Goal: Information Seeking & Learning: Learn about a topic

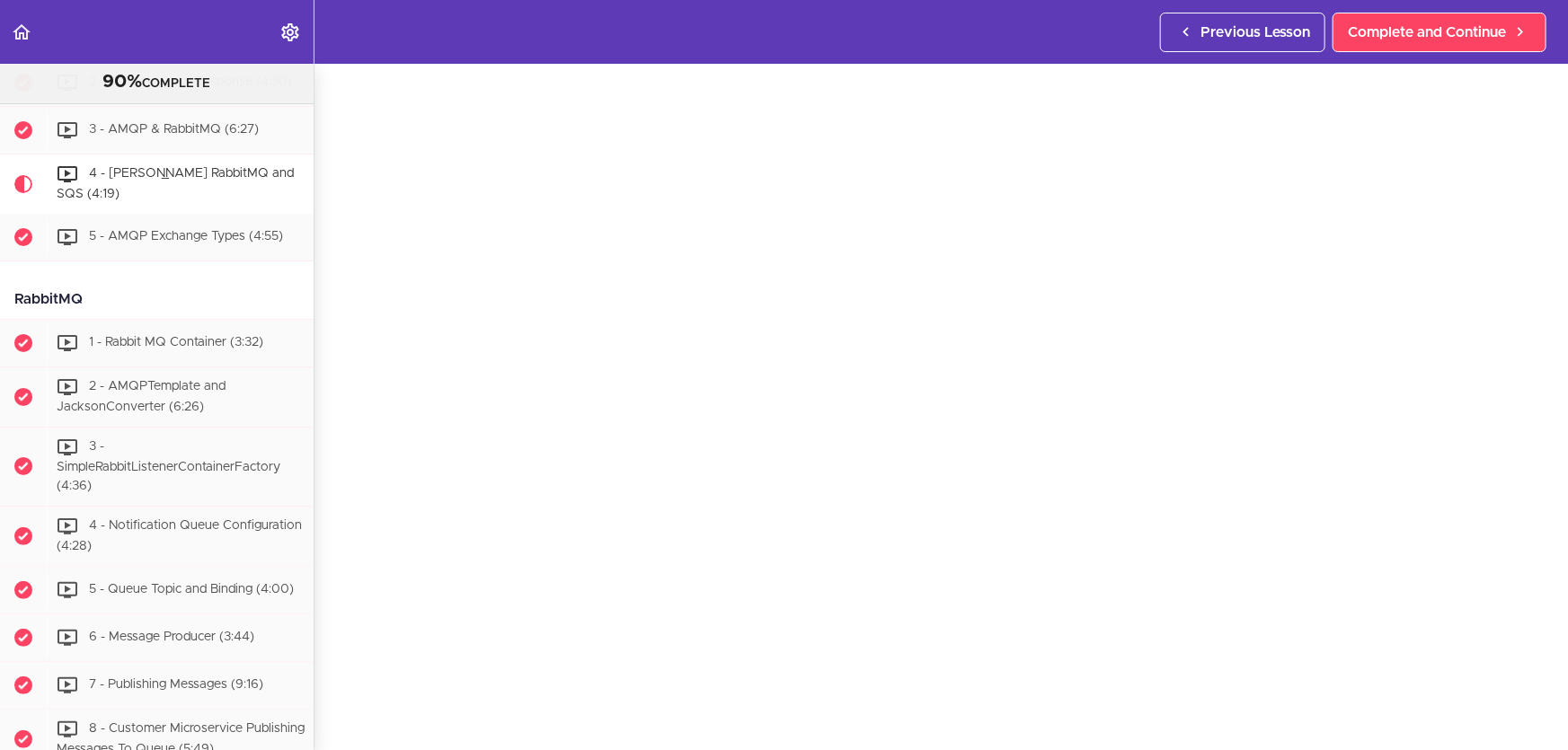
scroll to position [81, 0]
drag, startPoint x: 1394, startPoint y: 33, endPoint x: 1303, endPoint y: 25, distance: 91.4
click at [1395, 33] on span "Complete and Continue" at bounding box center [1427, 33] width 158 height 22
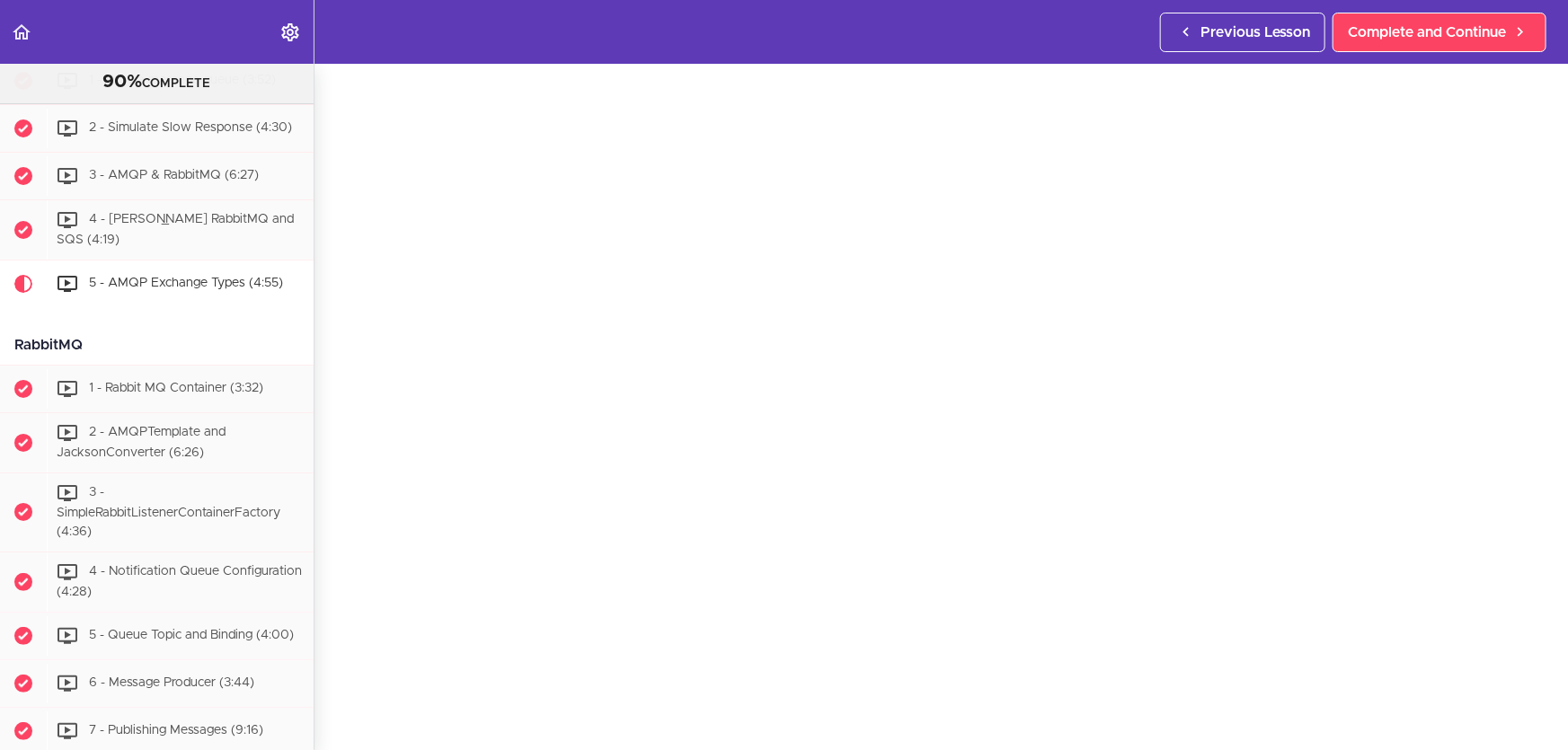
scroll to position [3369, 0]
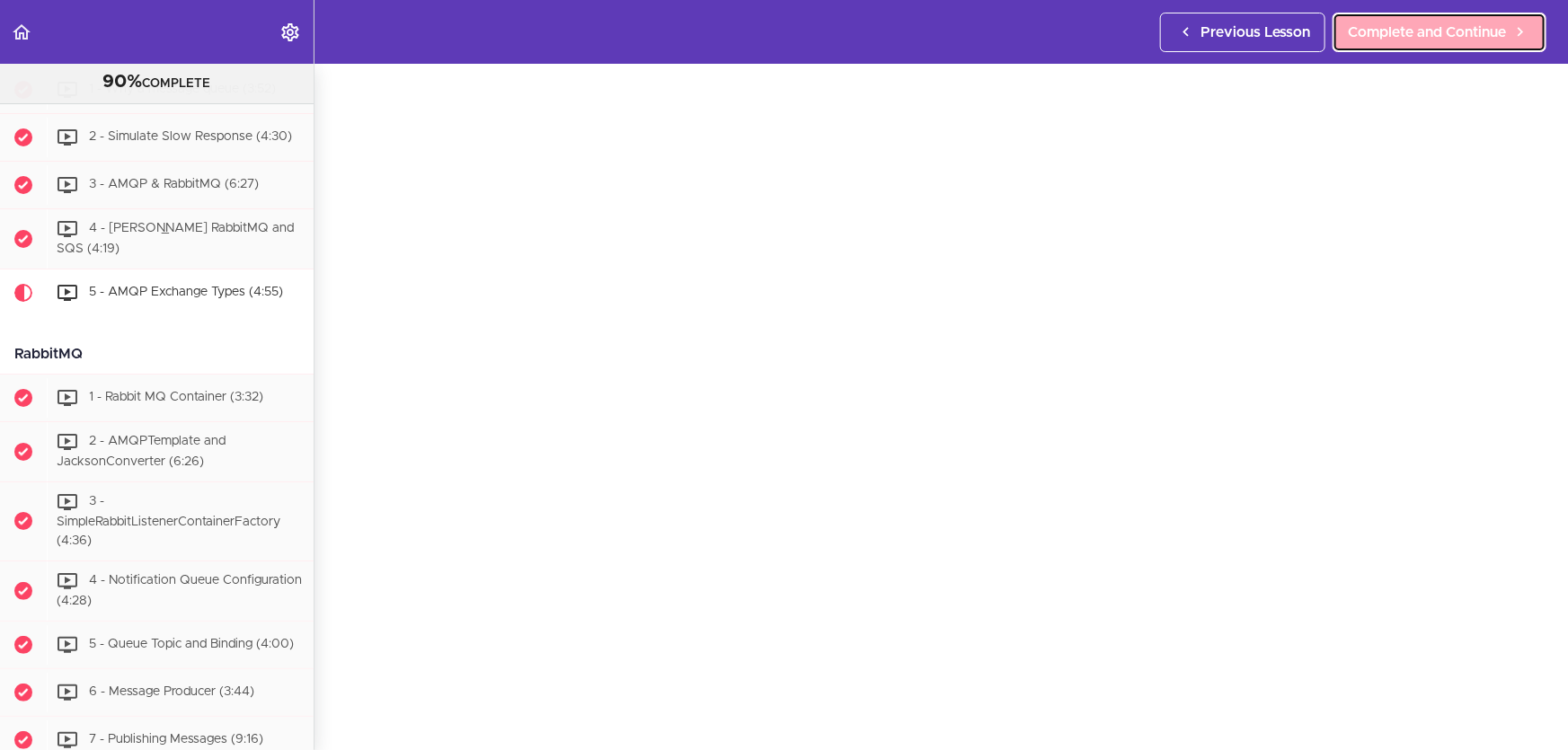
click at [1408, 42] on span "Complete and Continue" at bounding box center [1427, 33] width 158 height 22
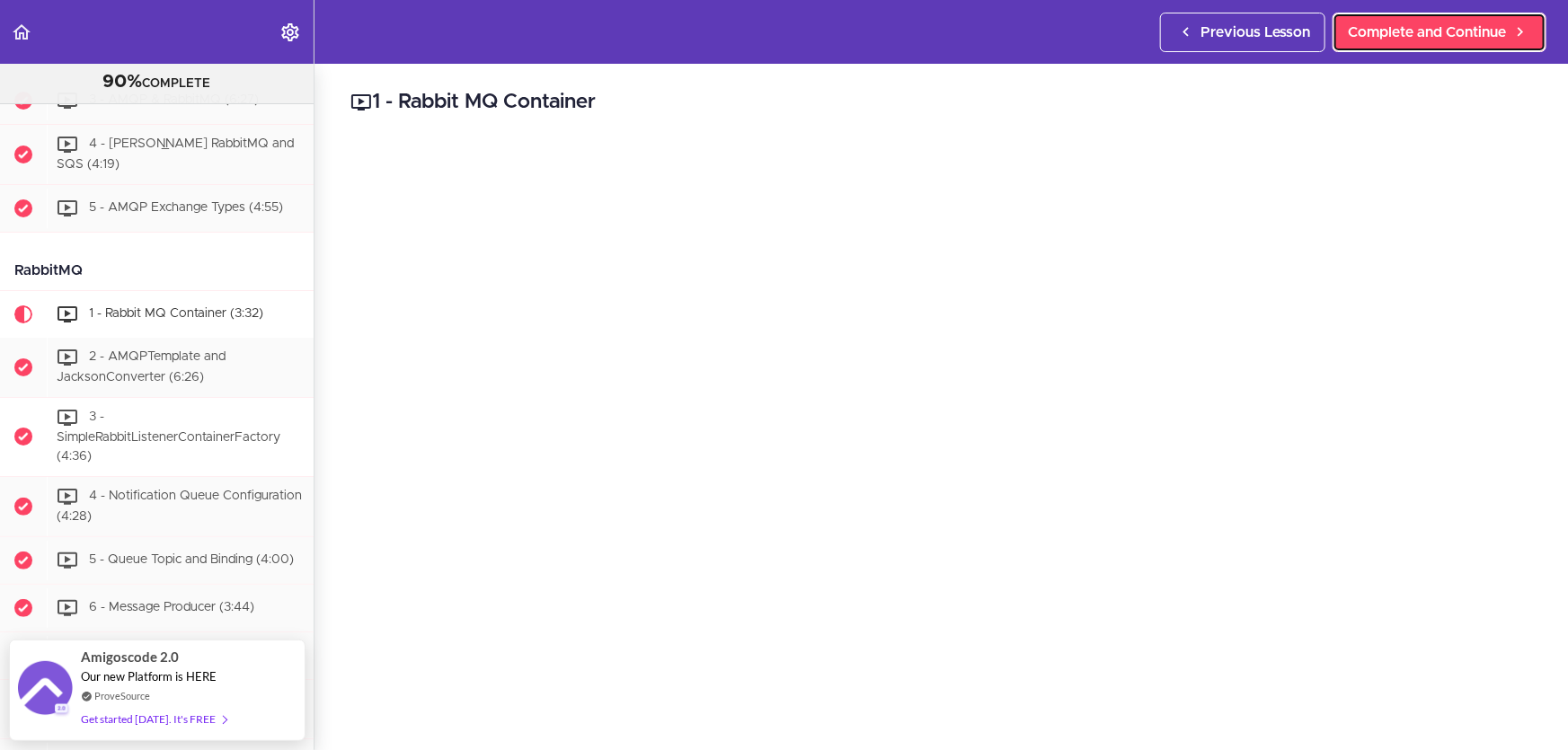
scroll to position [3312, 0]
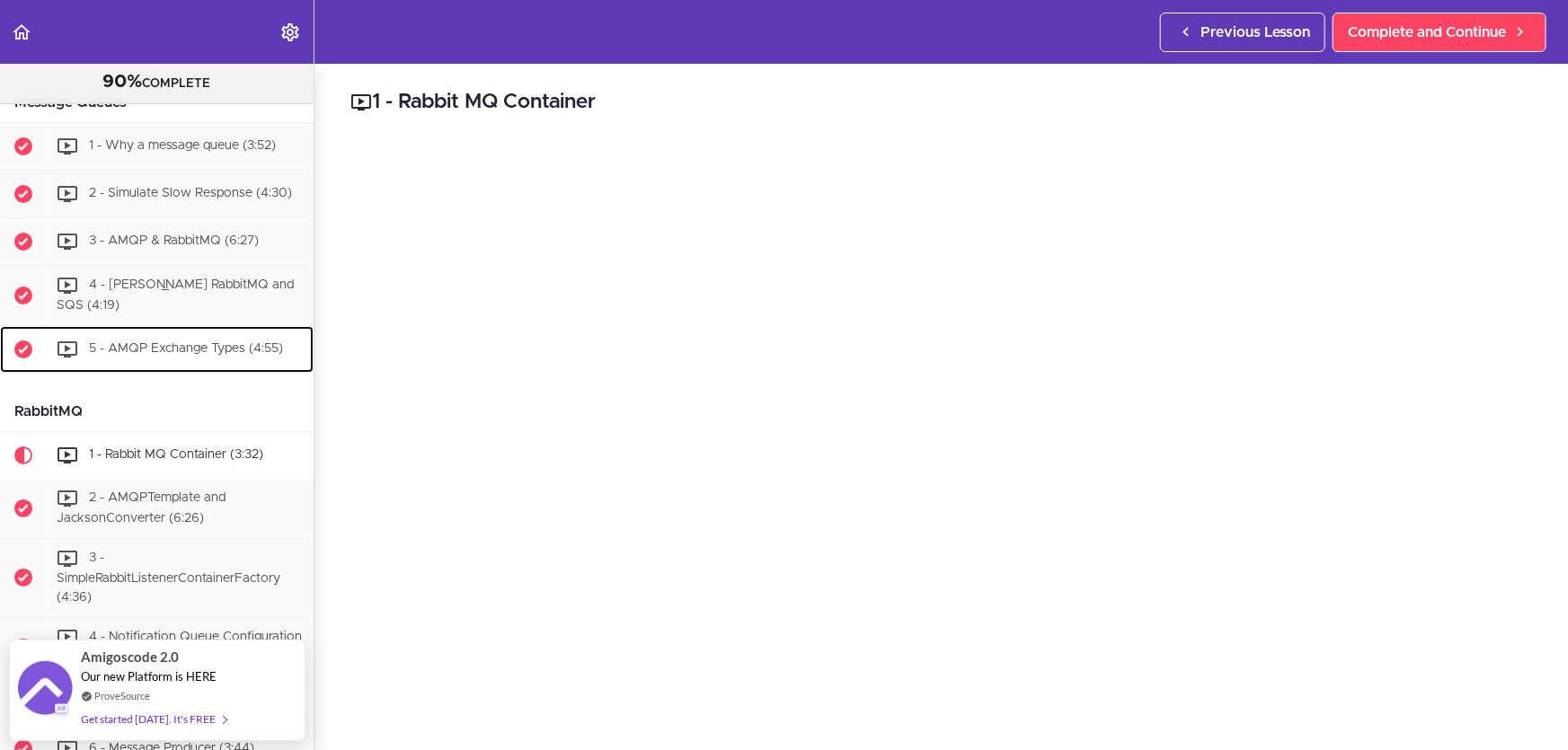
click at [241, 370] on div "5 - AMQP Exchange Types (4:55)" at bounding box center [180, 350] width 267 height 40
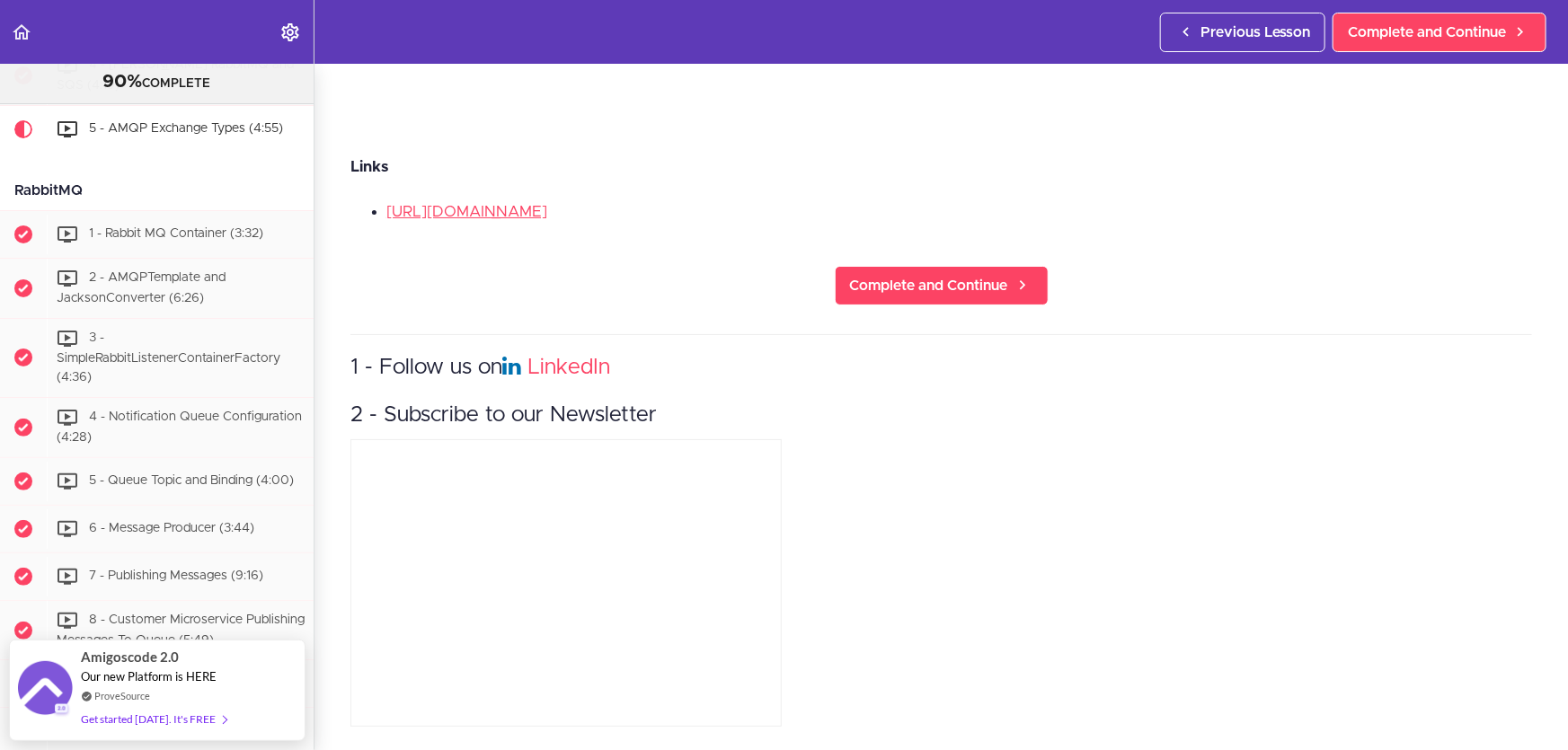
scroll to position [197, 0]
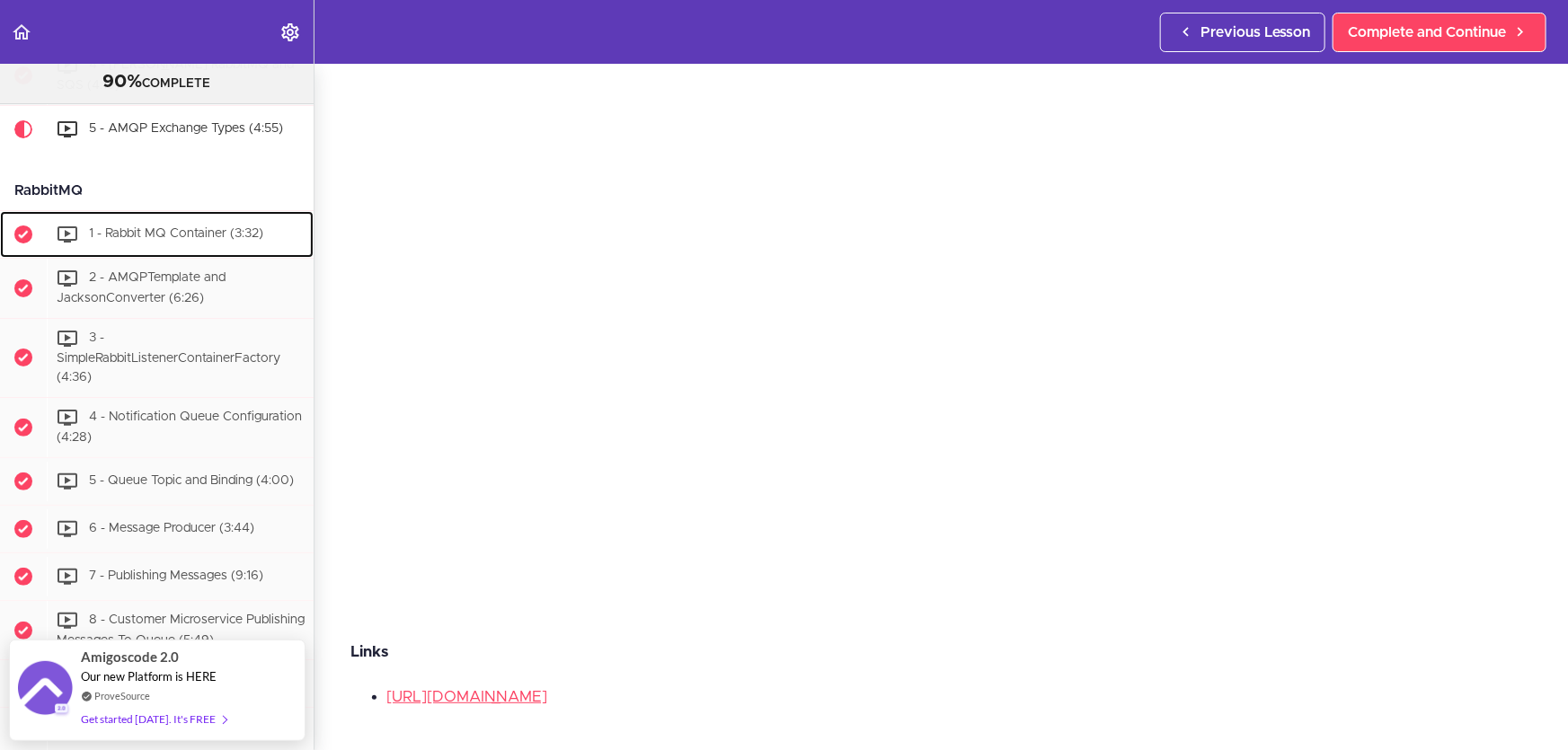
click at [173, 254] on div "1 - Rabbit MQ Container (3:32)" at bounding box center [180, 235] width 267 height 40
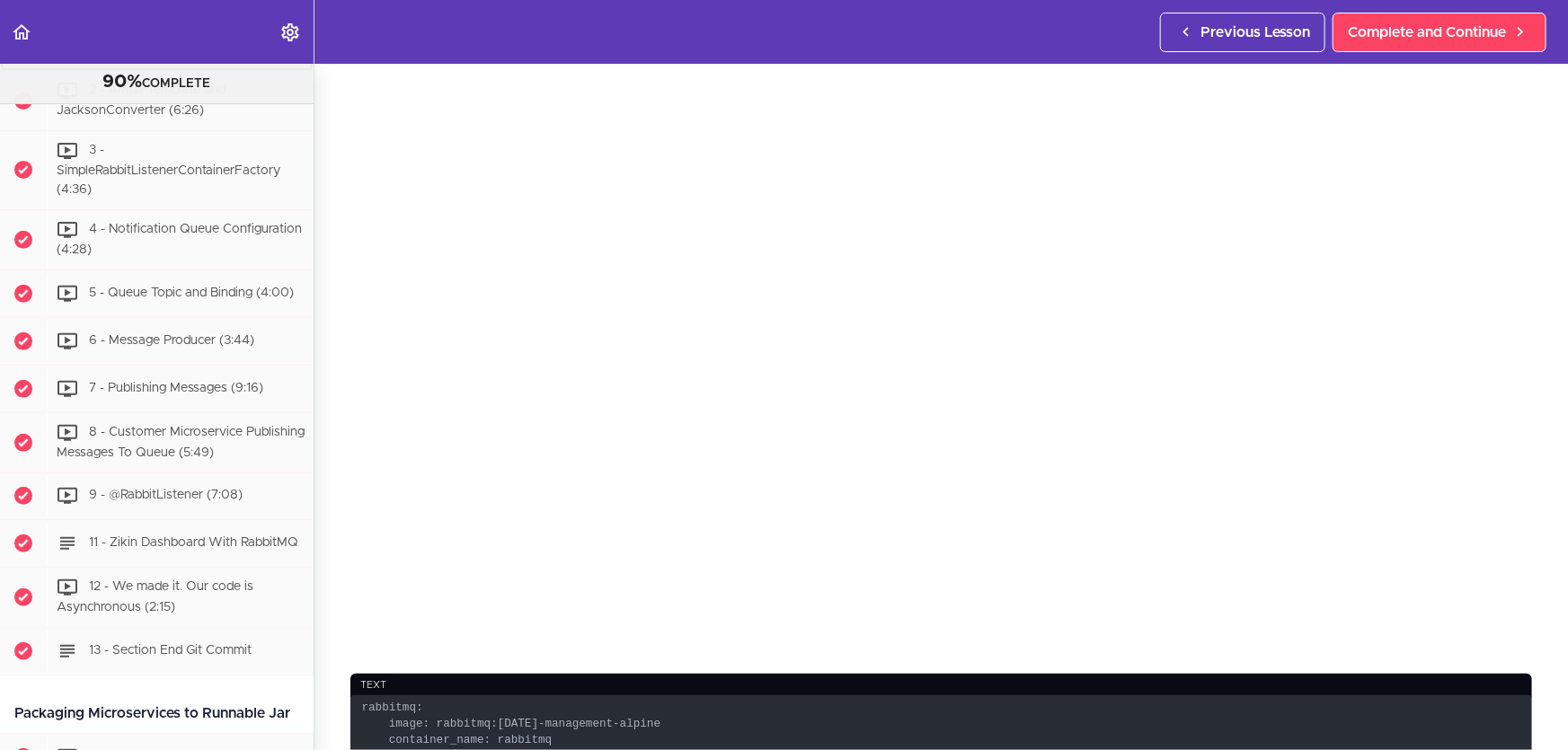
scroll to position [407, 0]
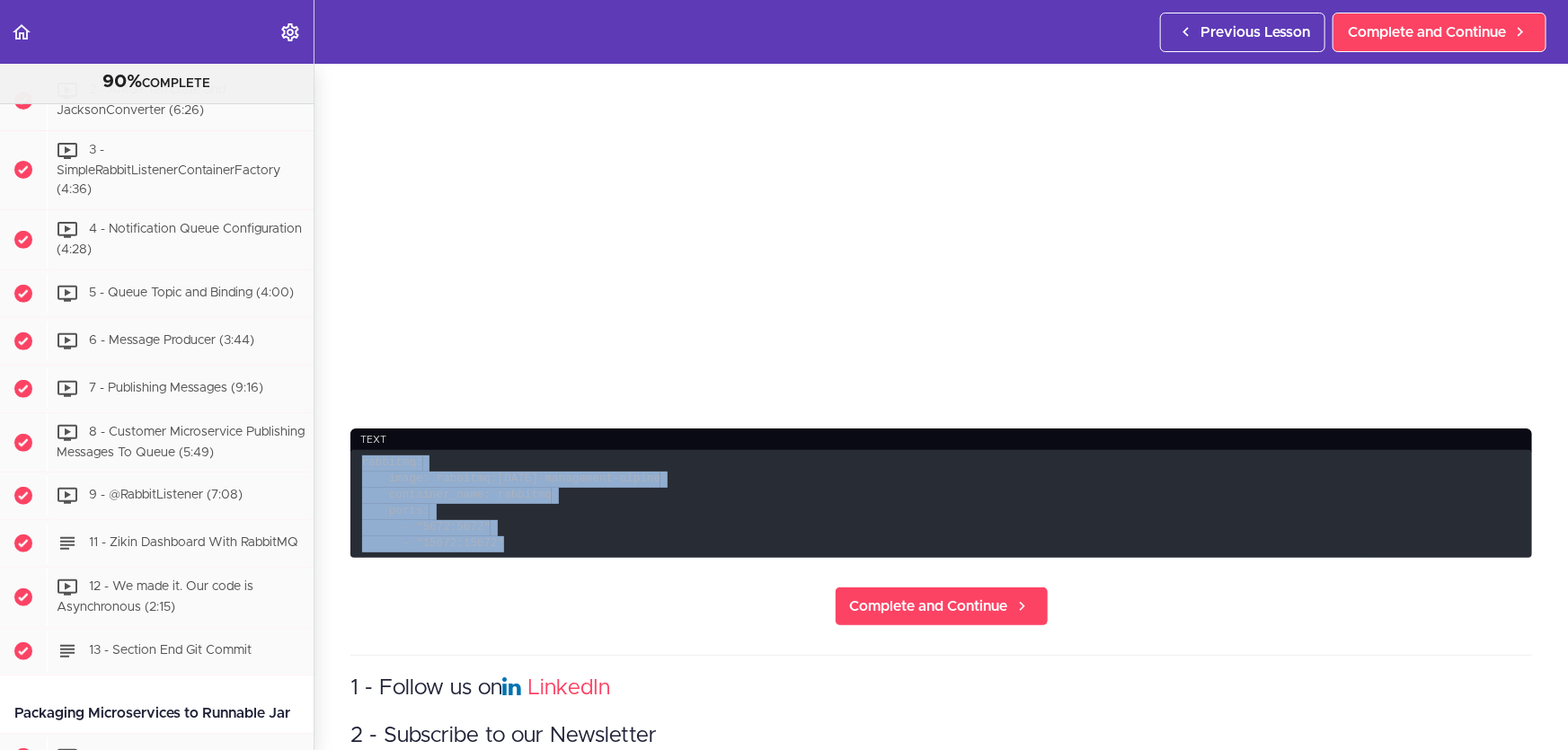
drag, startPoint x: 557, startPoint y: 542, endPoint x: 362, endPoint y: 453, distance: 214.4
click at [362, 453] on code "rabbitmq: image: rabbitmq:[DATE]-management-alpine container_name: rabbitmq por…" at bounding box center [941, 504] width 1181 height 109
copy code "rabbitmq: image: rabbitmq:[DATE]-management-alpine container_name: rabbitmq por…"
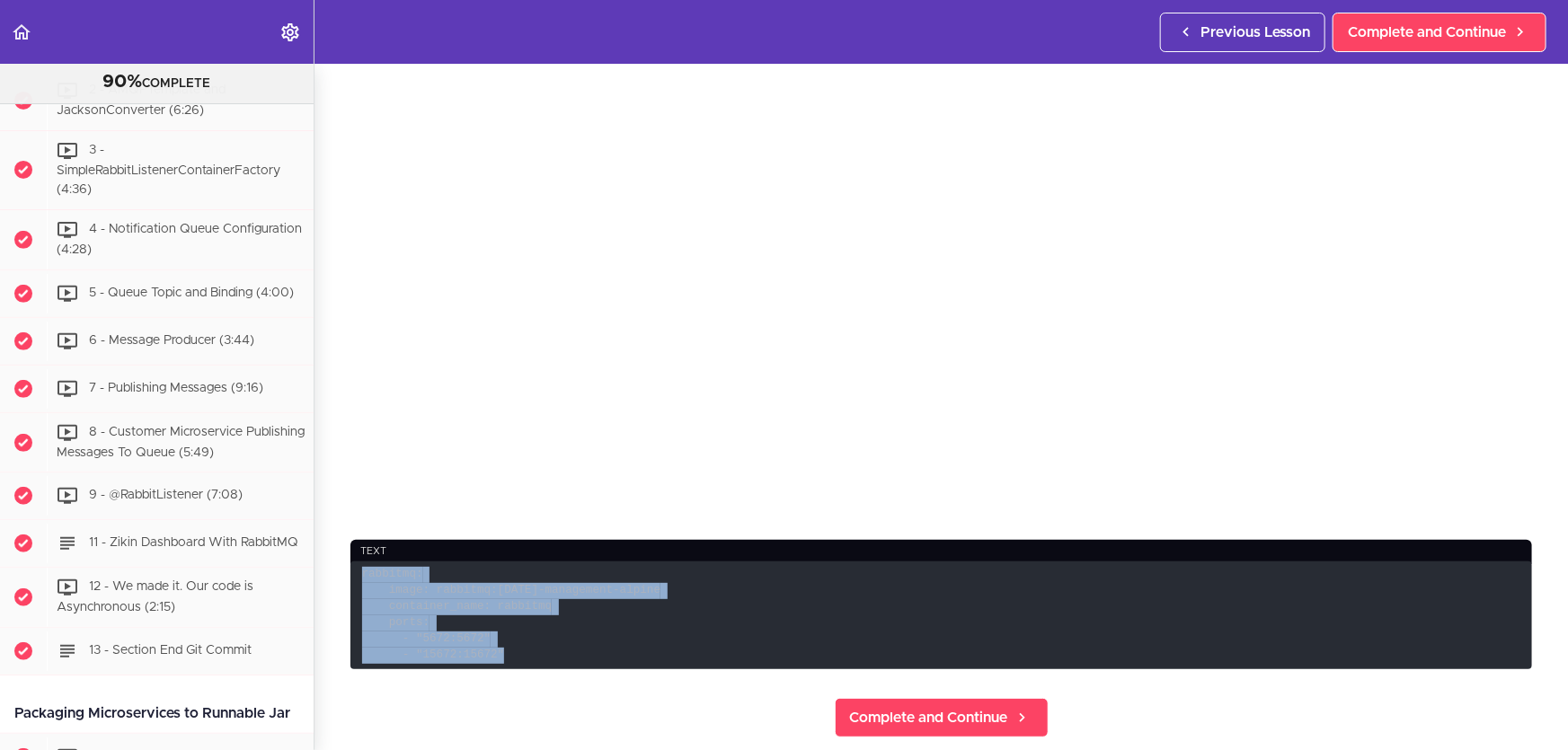
scroll to position [326, 0]
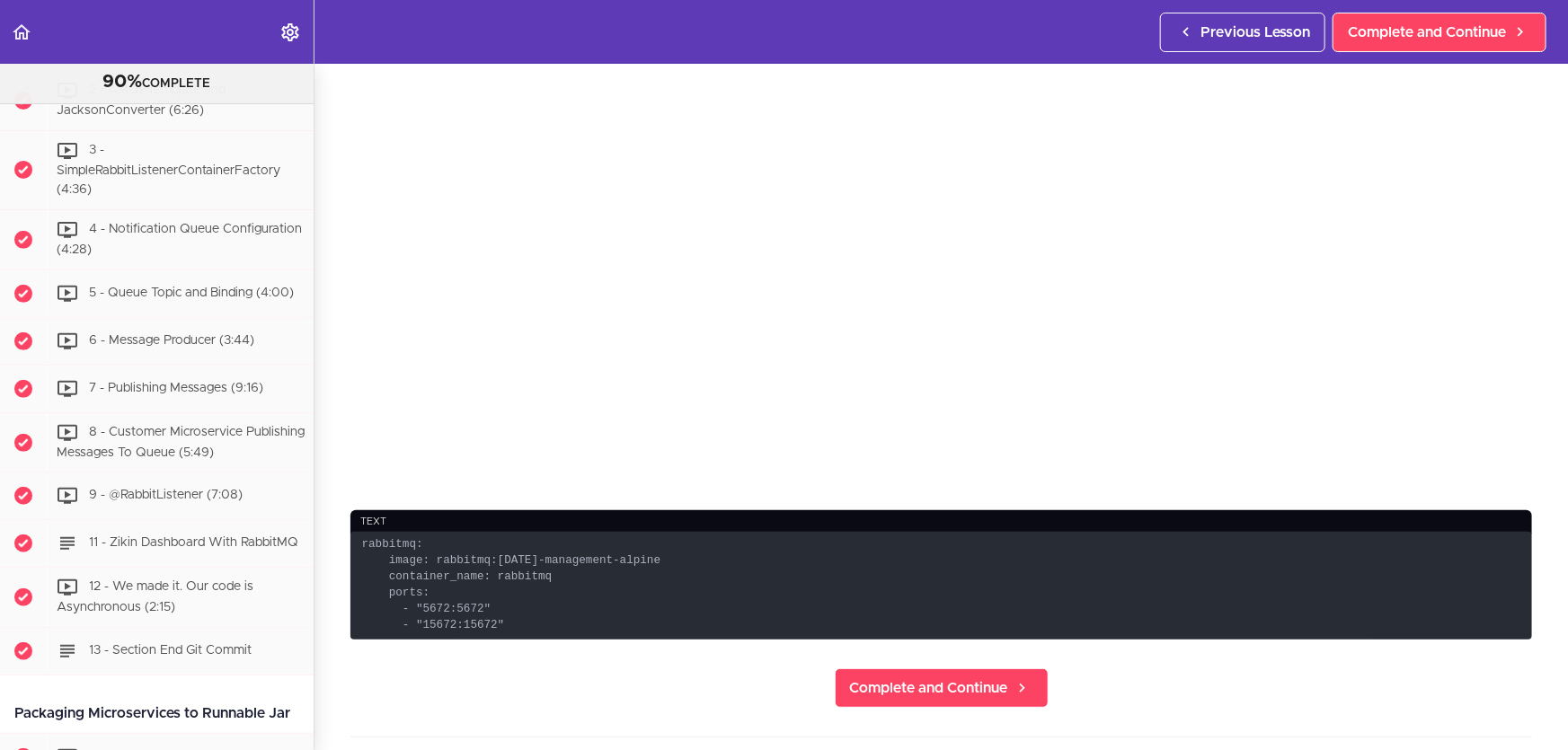
click at [616, 663] on section "Microservices and Distributed Systems 90% COMPLETE Getting Started 1 - Few Word…" at bounding box center [784, 406] width 1568 height 686
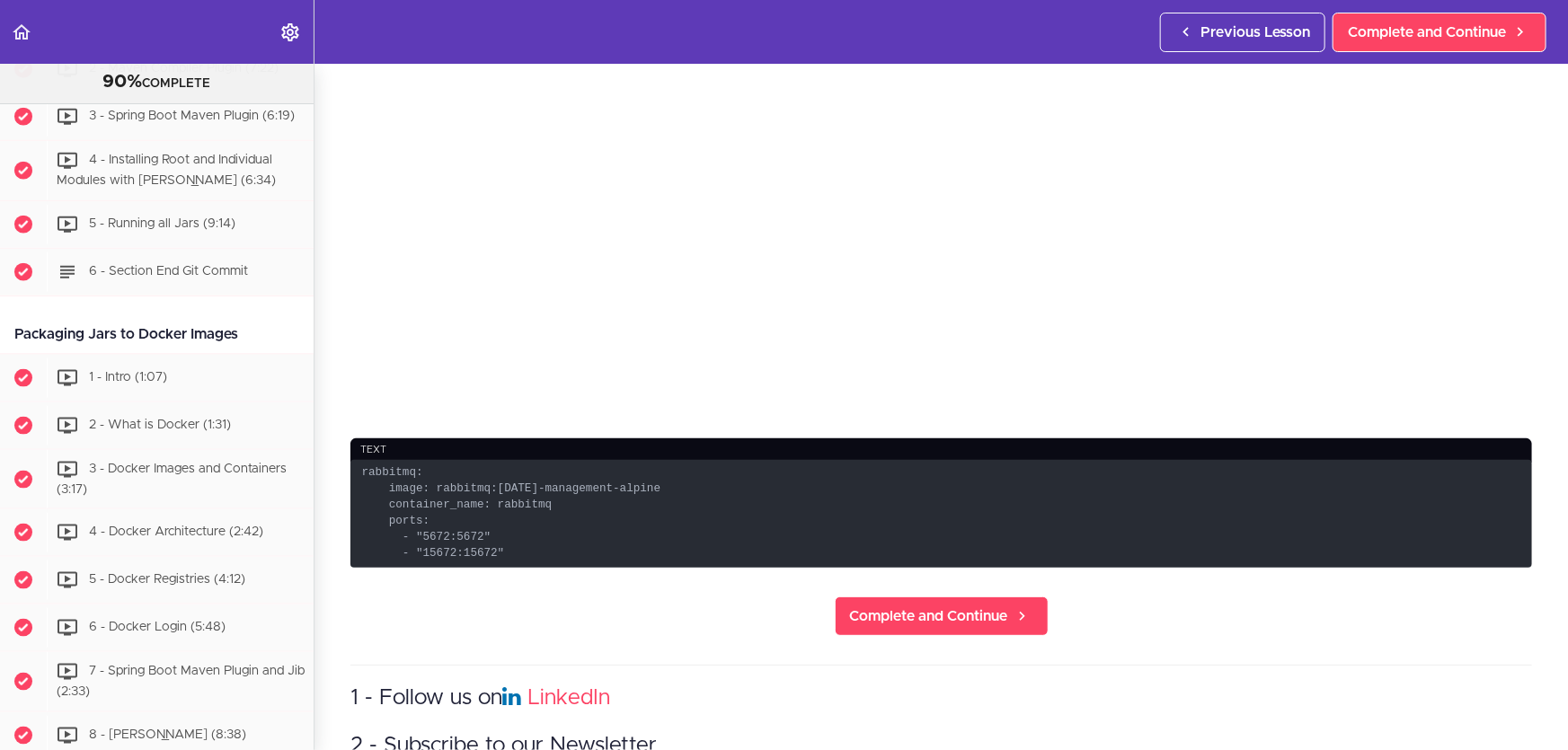
scroll to position [407, 0]
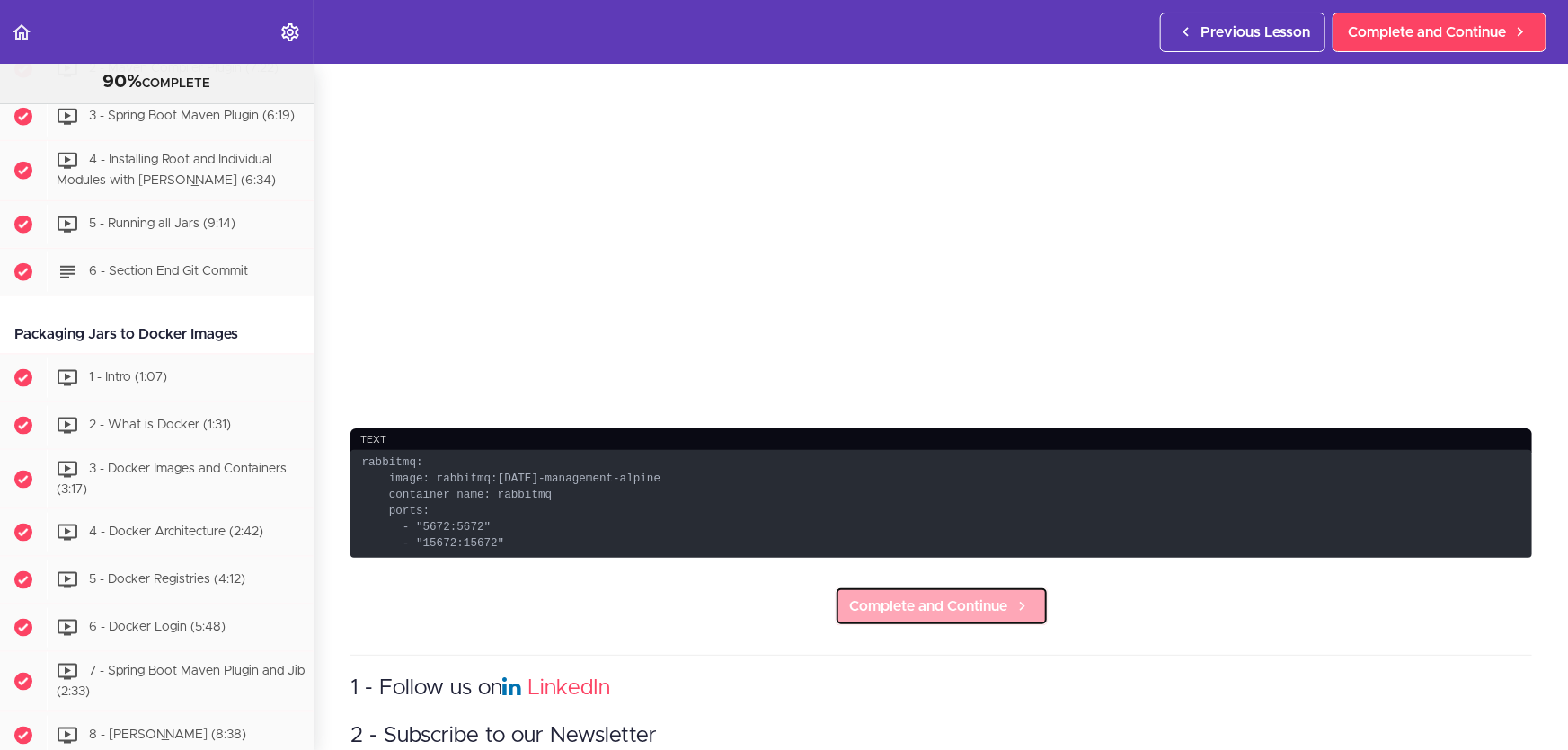
click at [994, 596] on span "Complete and Continue" at bounding box center [928, 607] width 158 height 22
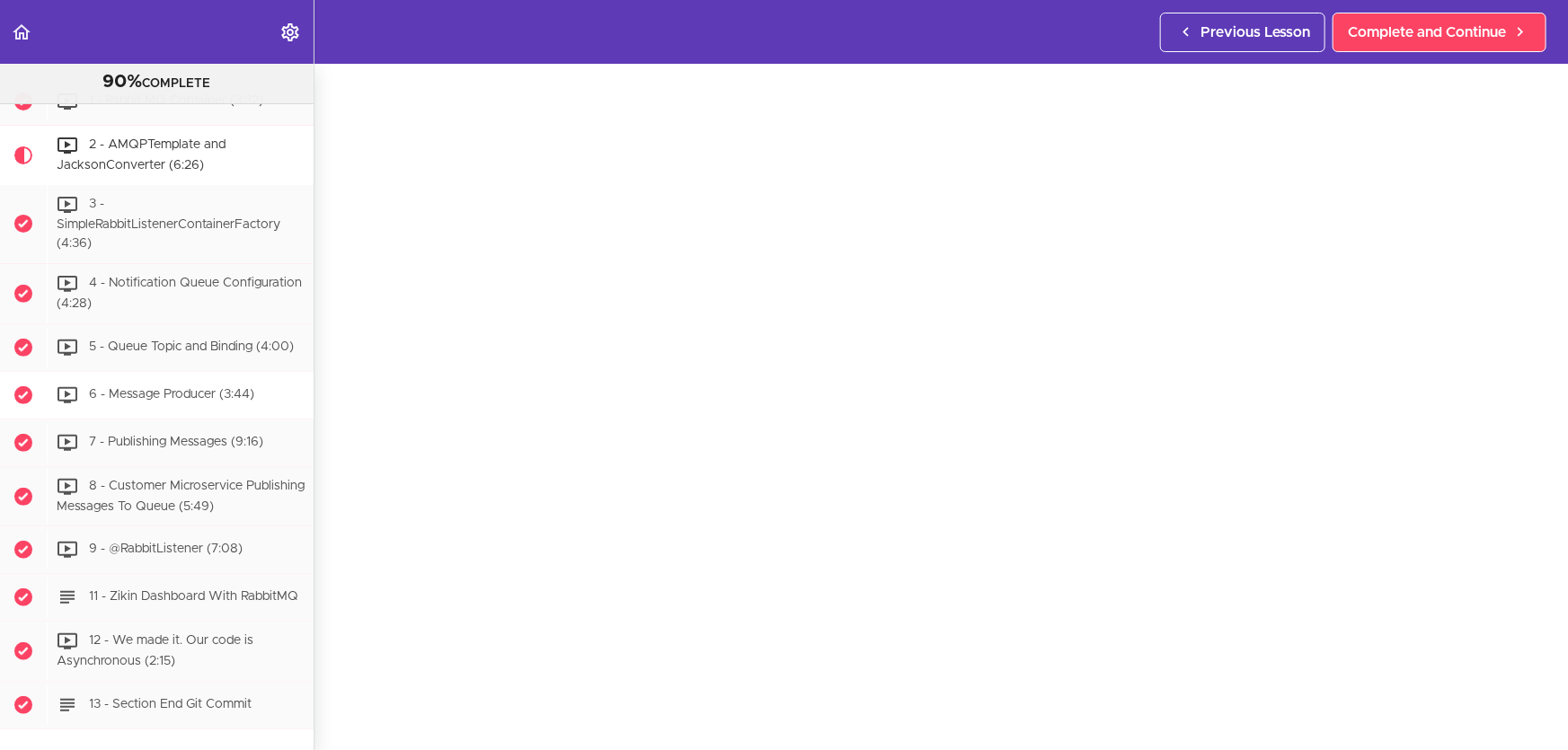
scroll to position [3768, 0]
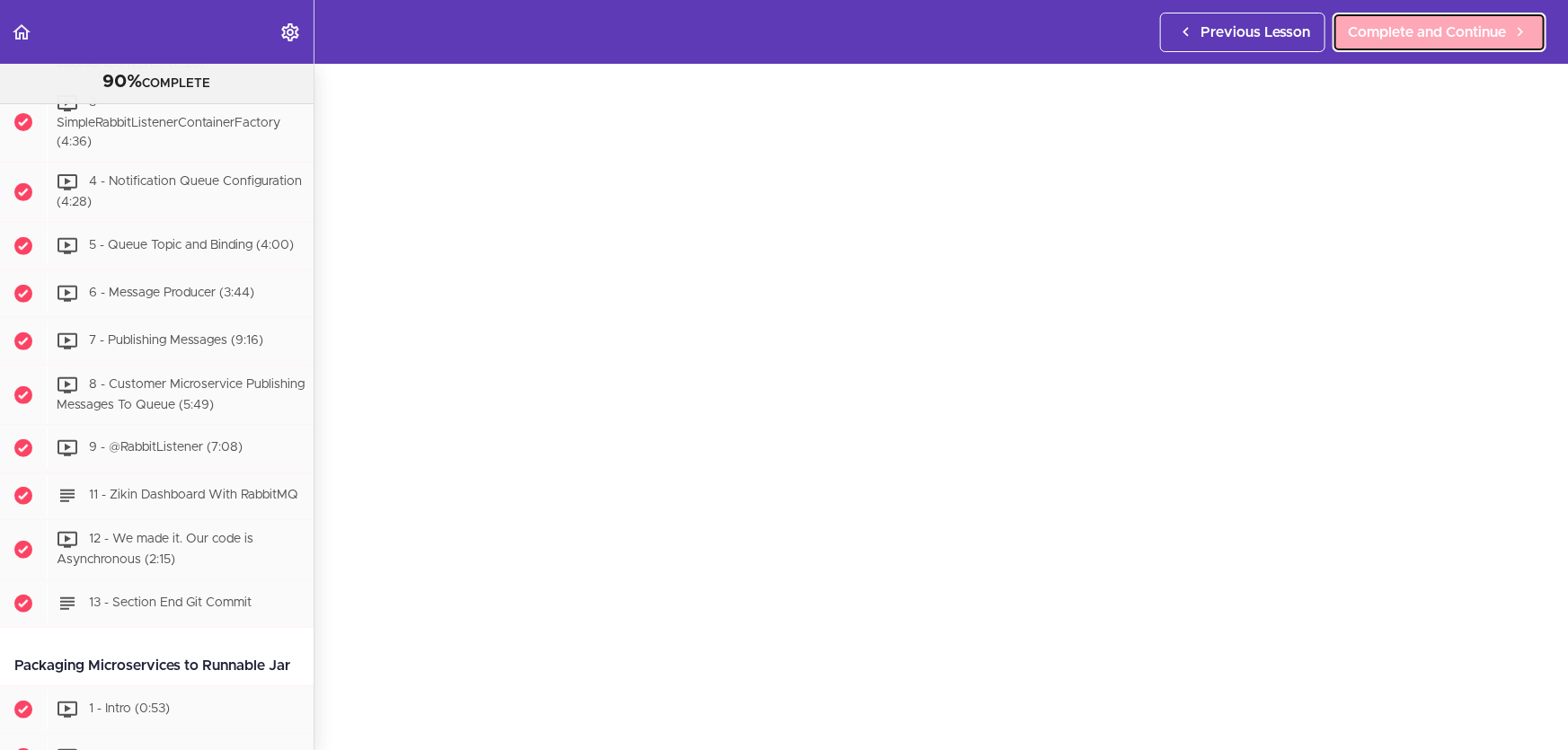
click at [1469, 19] on link "Complete and Continue" at bounding box center [1439, 33] width 214 height 40
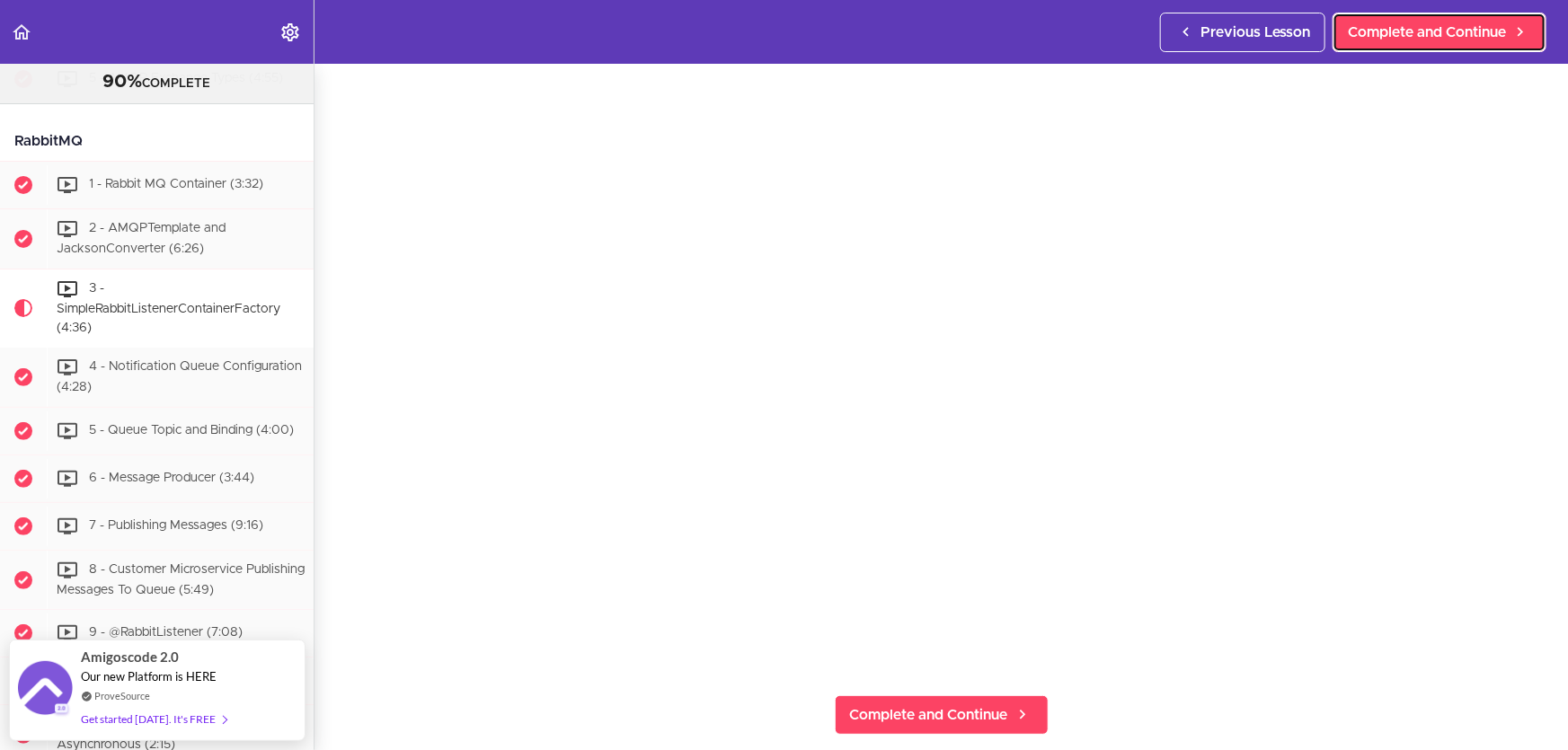
scroll to position [169, 0]
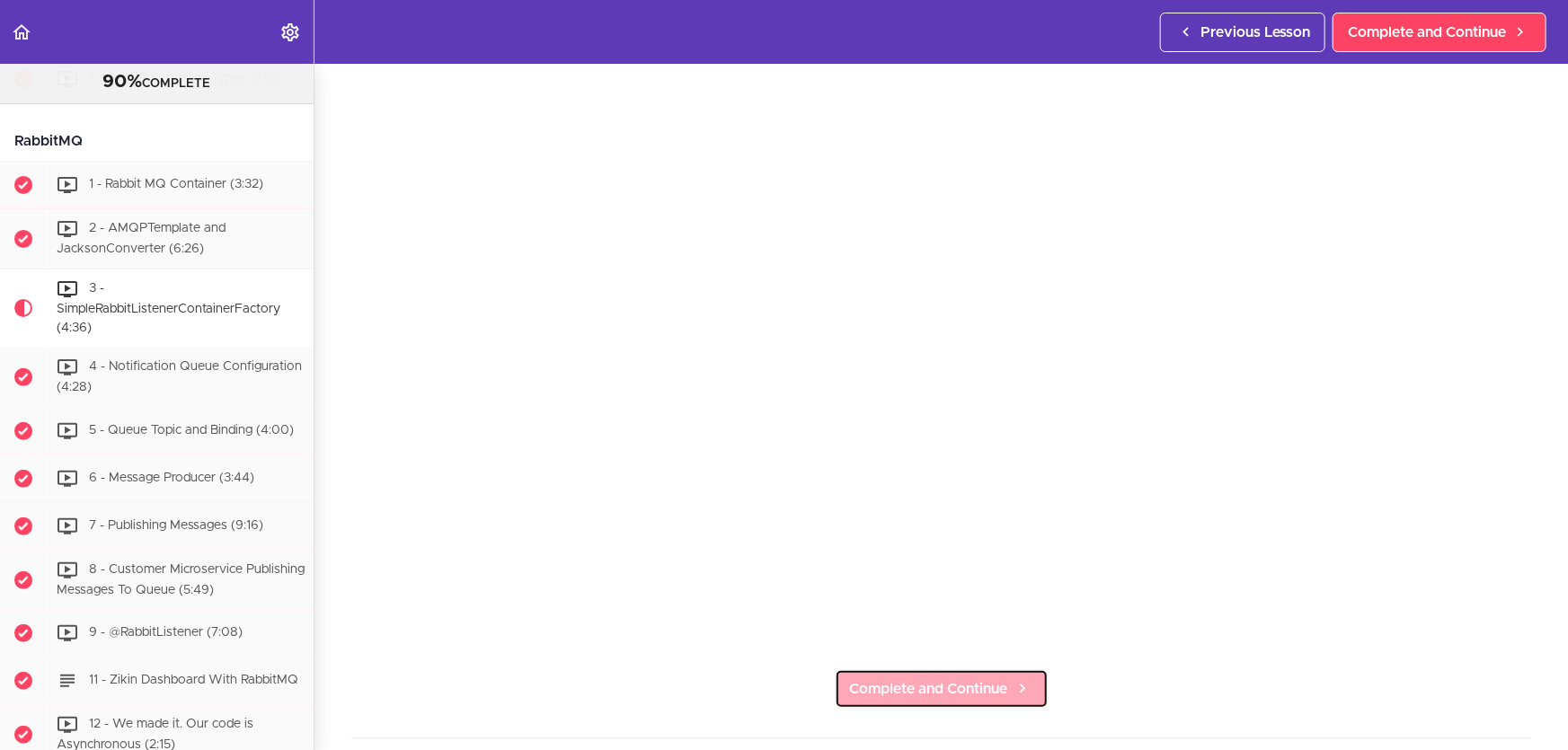
click at [947, 681] on span "Complete and Continue" at bounding box center [928, 689] width 158 height 22
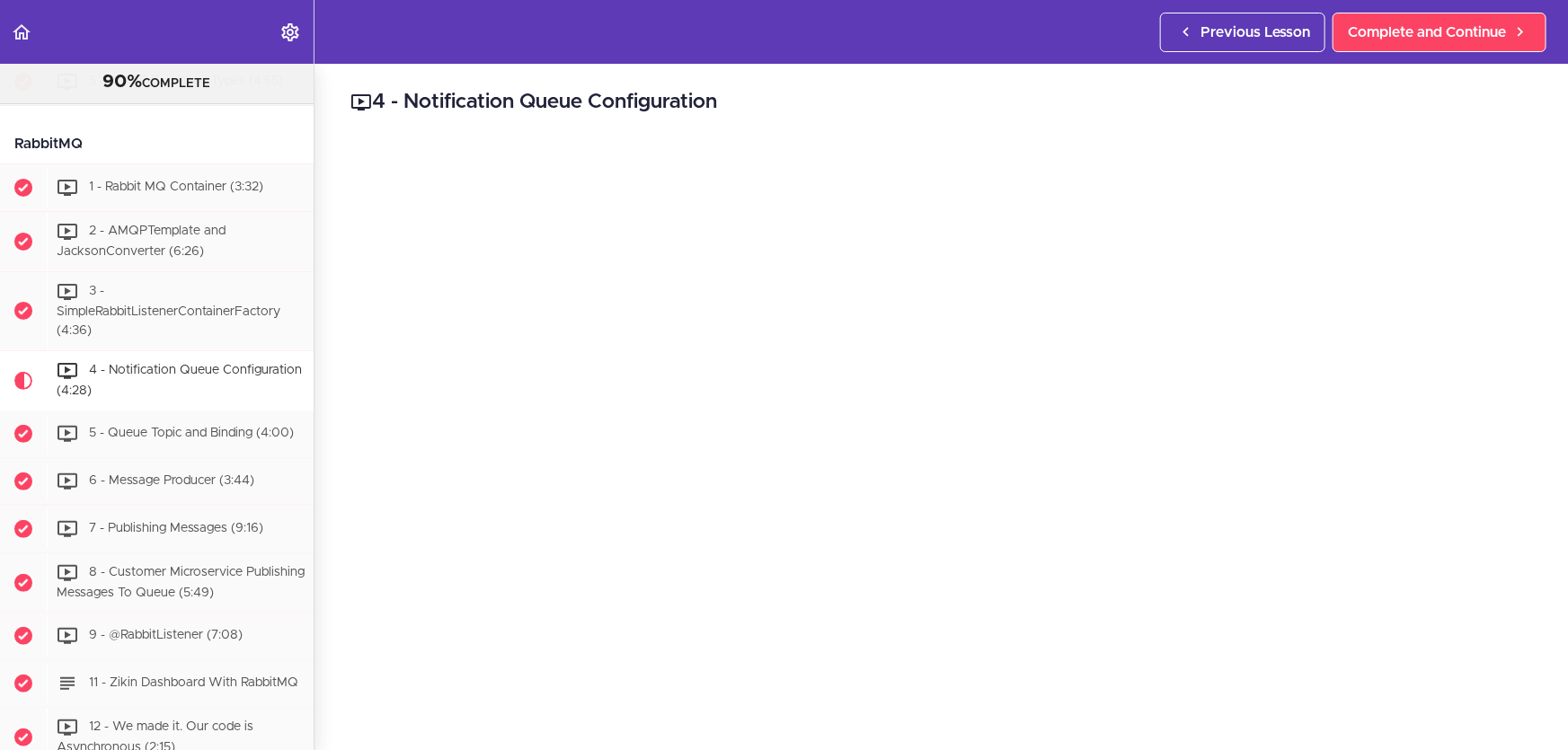
scroll to position [162, 0]
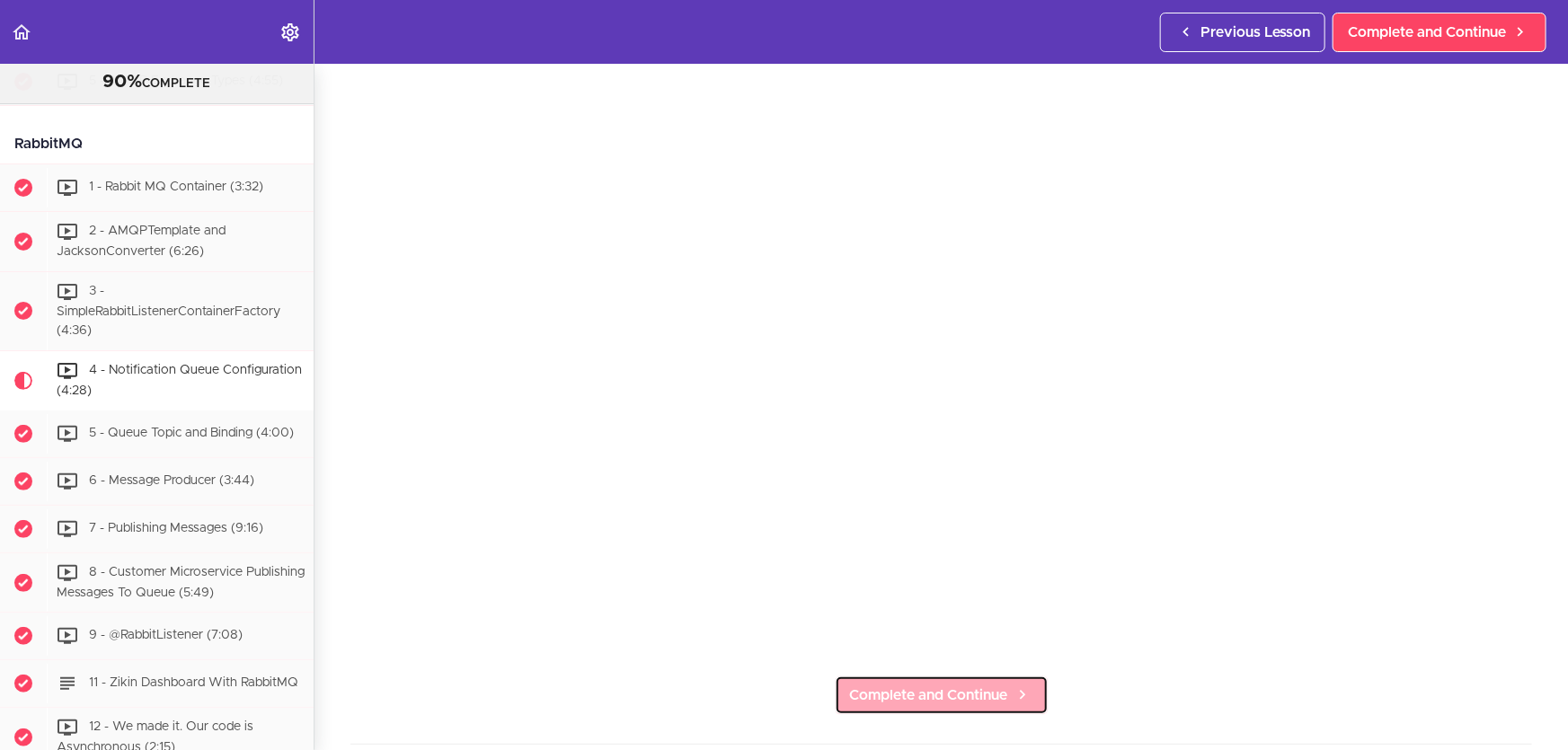
click at [901, 691] on span "Complete and Continue" at bounding box center [928, 695] width 158 height 22
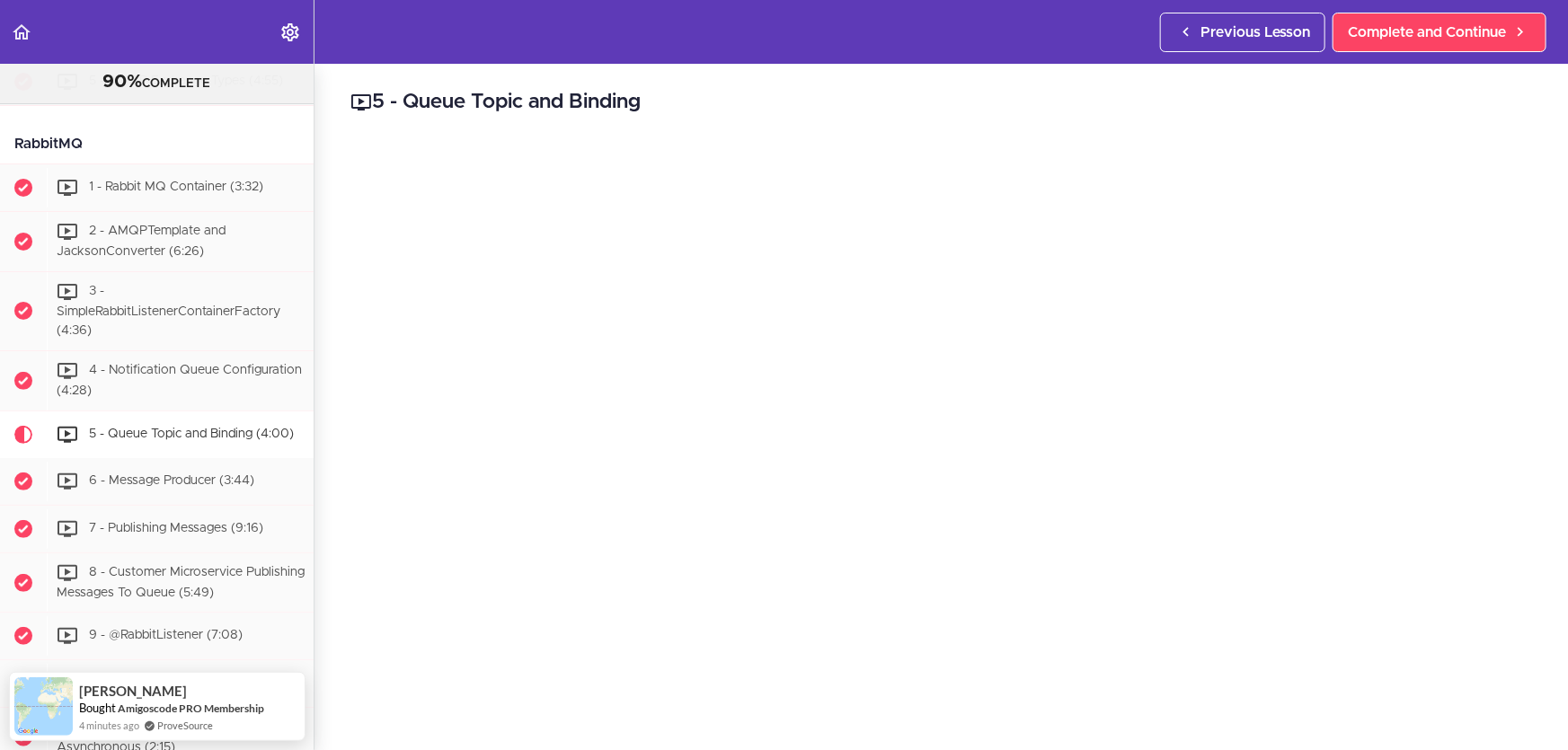
scroll to position [3885, 0]
